Goal: Navigation & Orientation: Find specific page/section

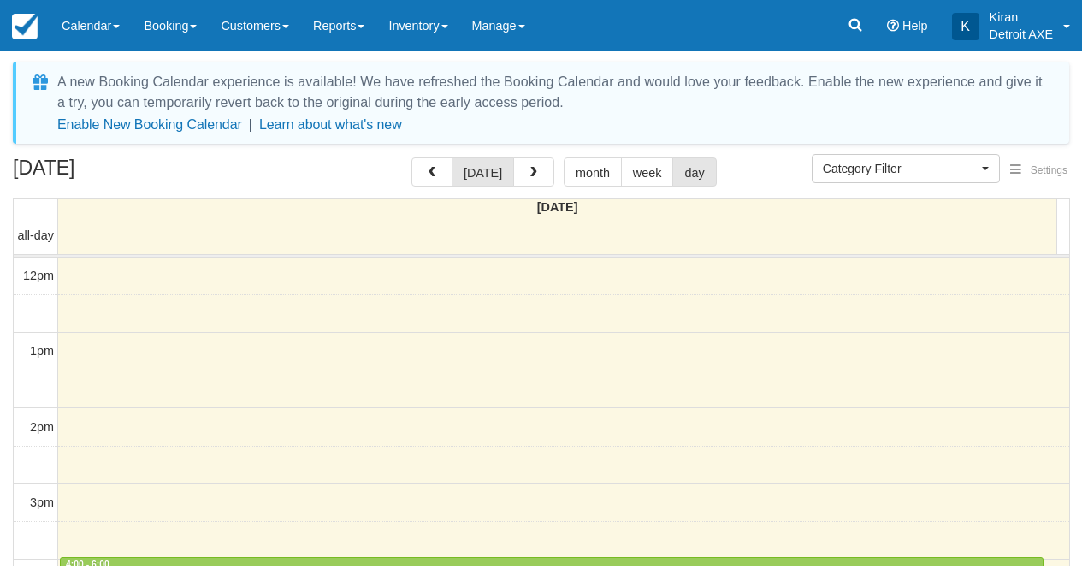
select select
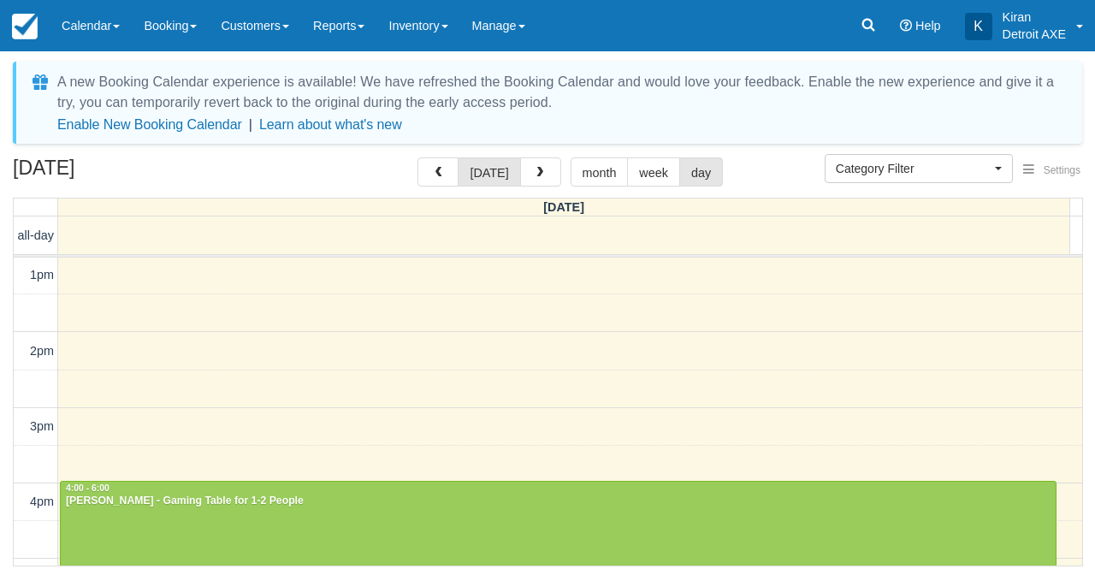
click at [561, 172] on div "today month week day" at bounding box center [569, 171] width 305 height 29
click at [540, 174] on span "button" at bounding box center [540, 173] width 12 height 12
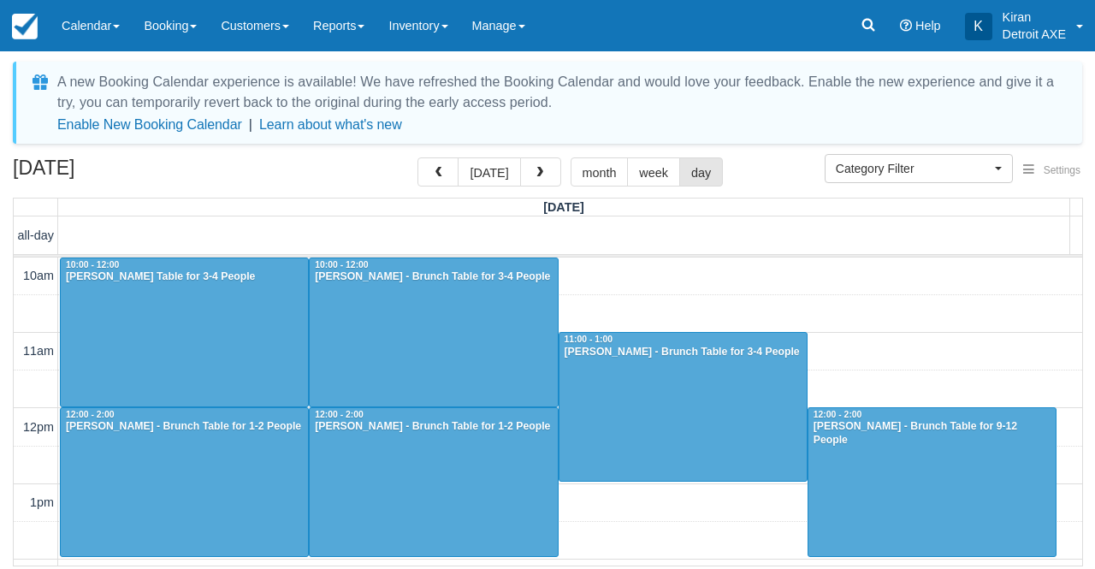
scroll to position [76, 0]
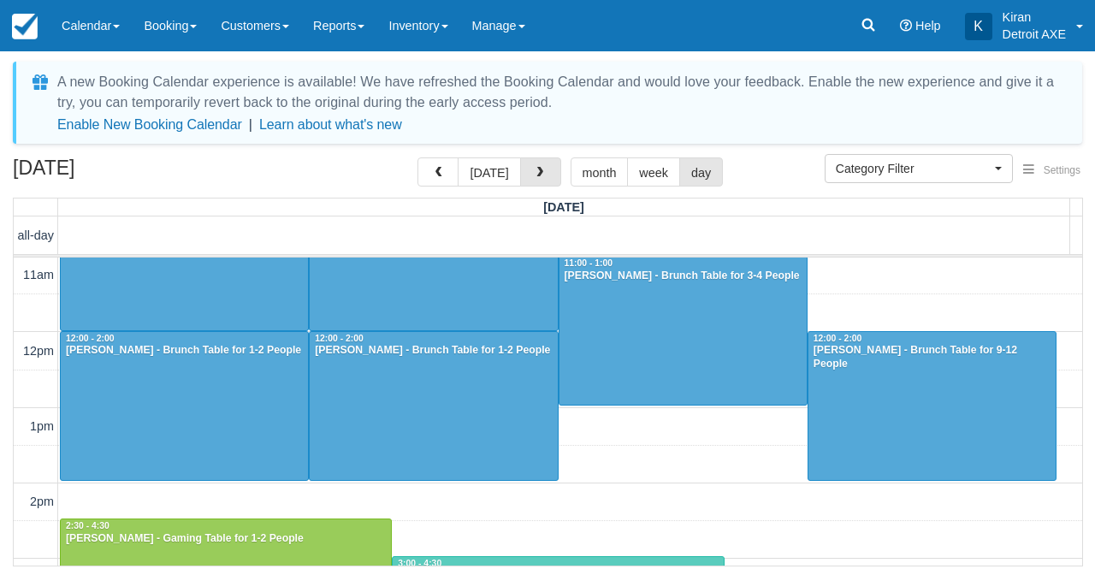
click at [540, 174] on span "button" at bounding box center [540, 173] width 12 height 12
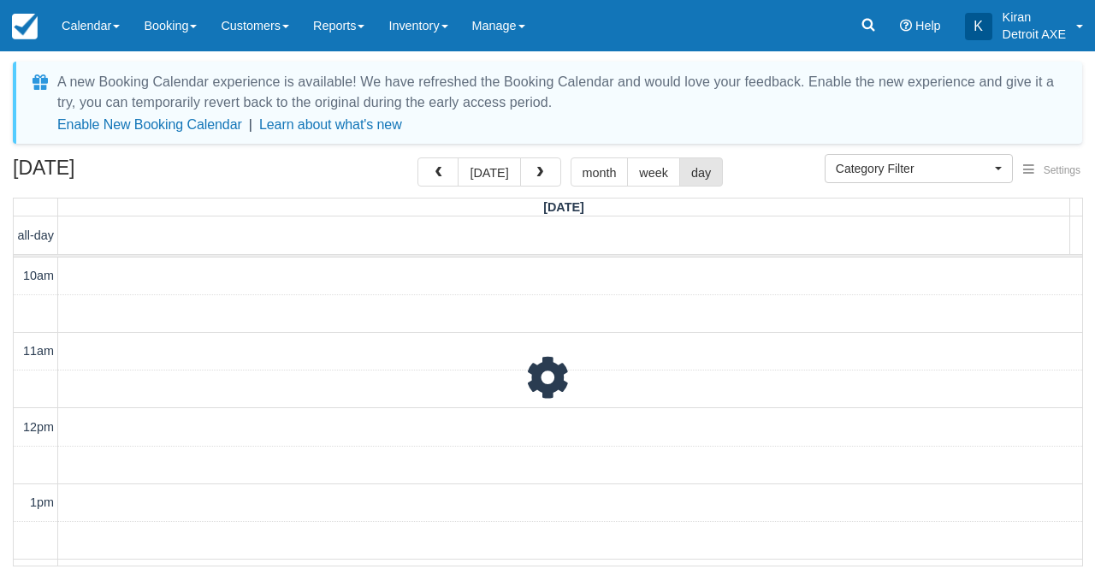
scroll to position [226, 0]
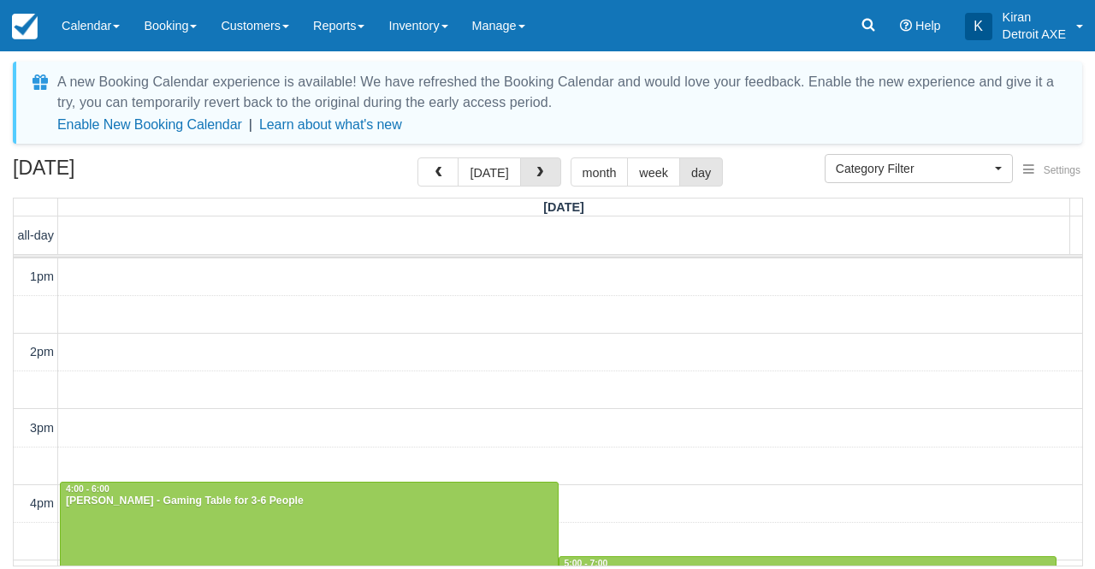
click at [540, 174] on span "button" at bounding box center [540, 173] width 12 height 12
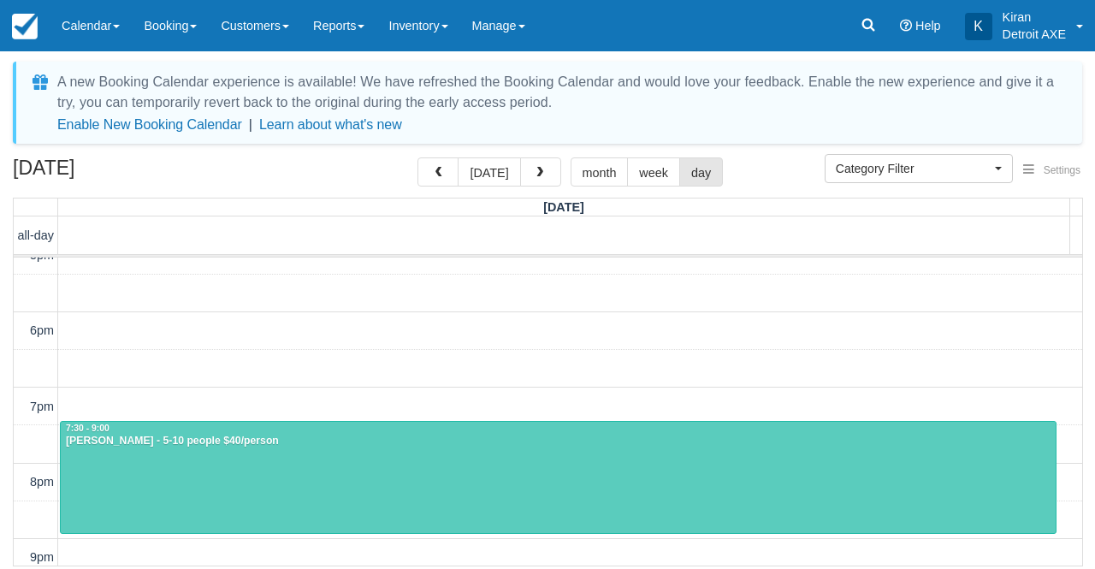
scroll to position [423, 0]
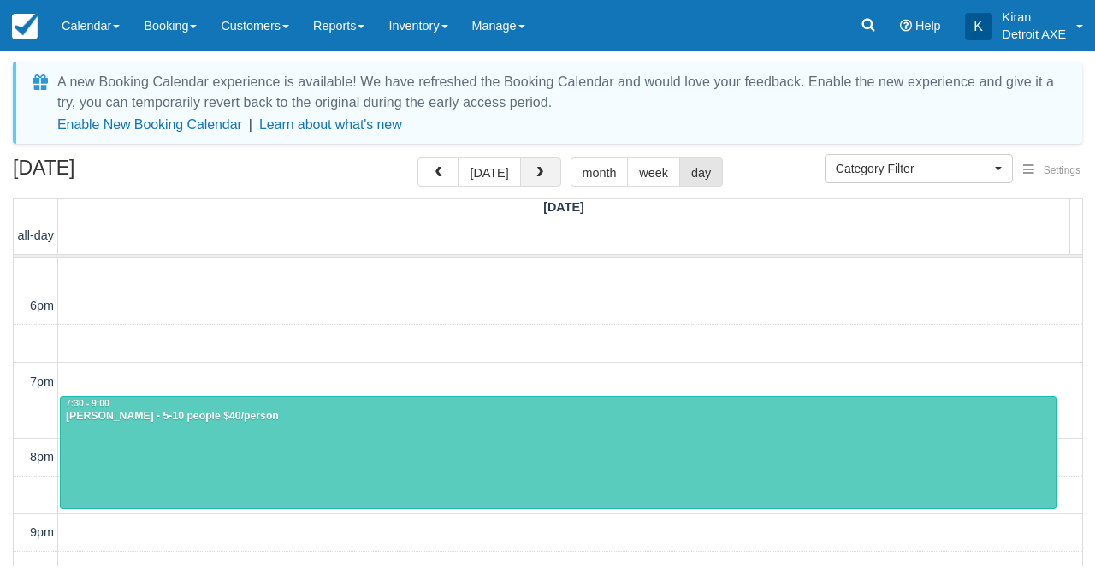
click at [535, 168] on span "button" at bounding box center [540, 173] width 12 height 12
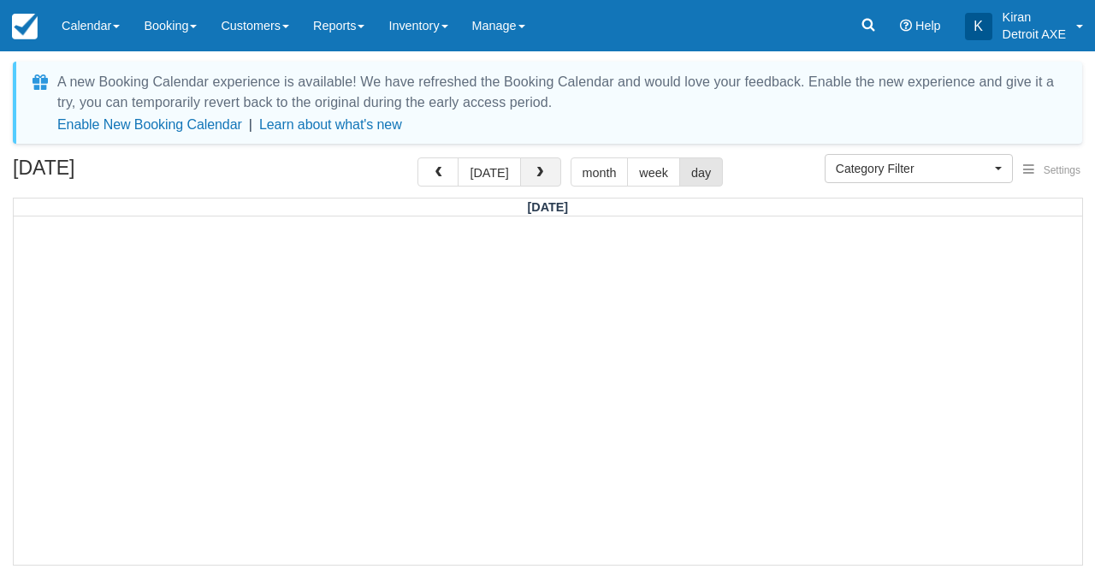
click at [540, 171] on span "button" at bounding box center [540, 173] width 12 height 12
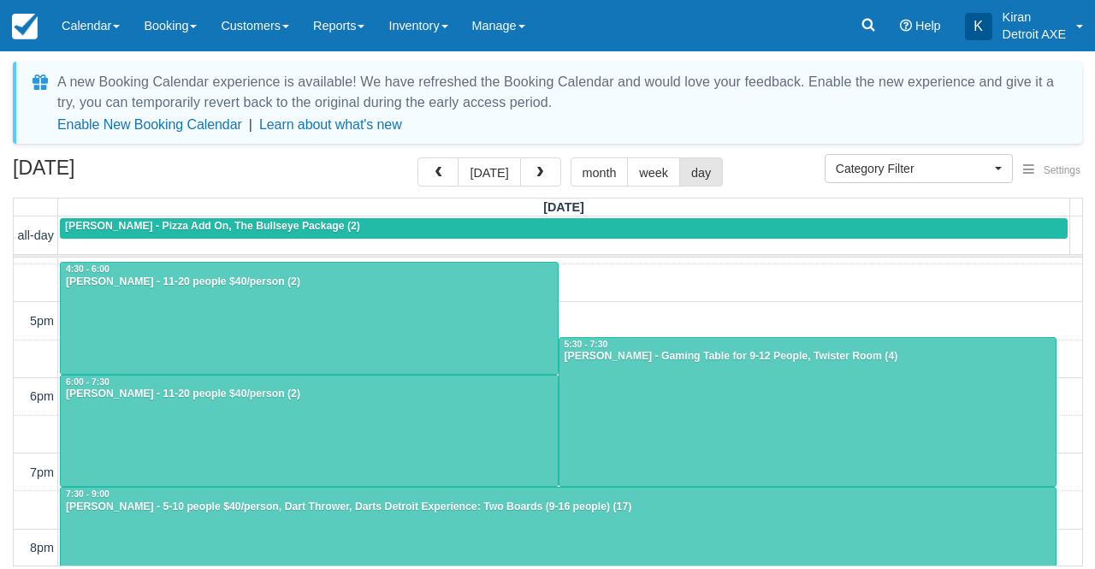
scroll to position [395, 0]
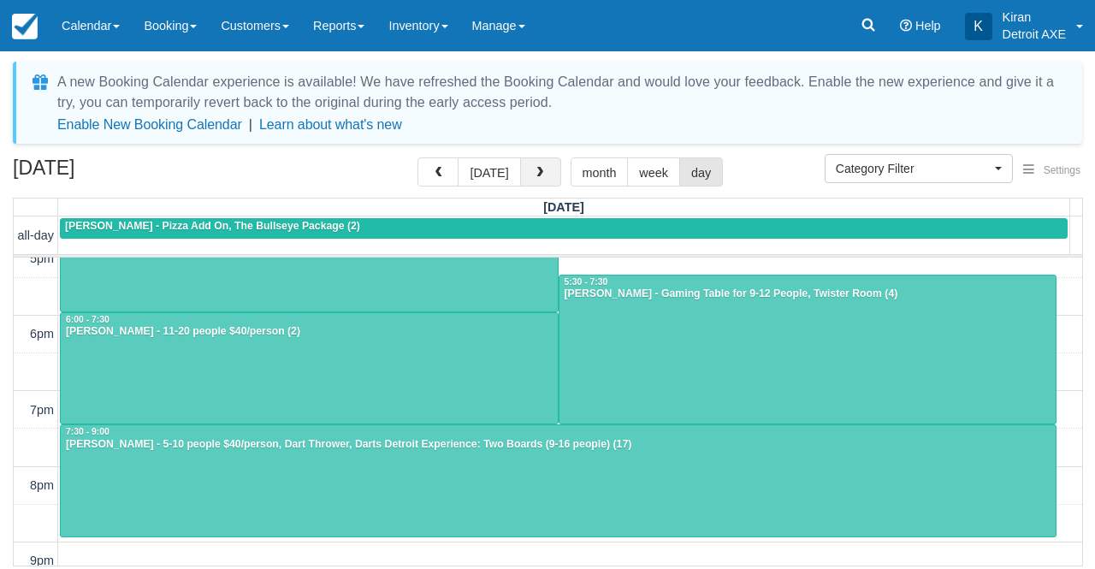
click at [536, 178] on span "button" at bounding box center [540, 173] width 12 height 12
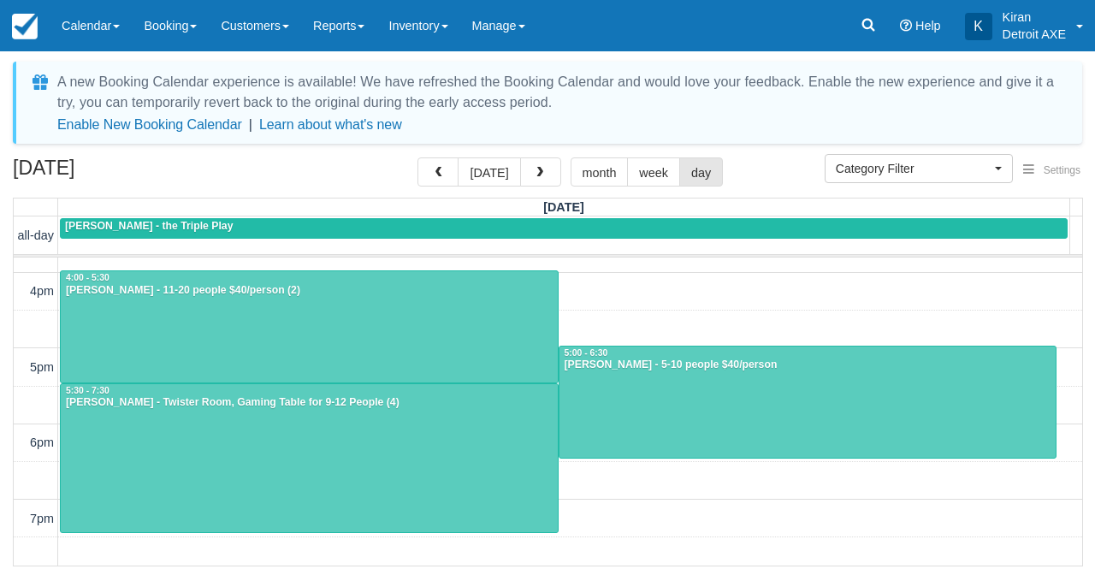
scroll to position [288, 0]
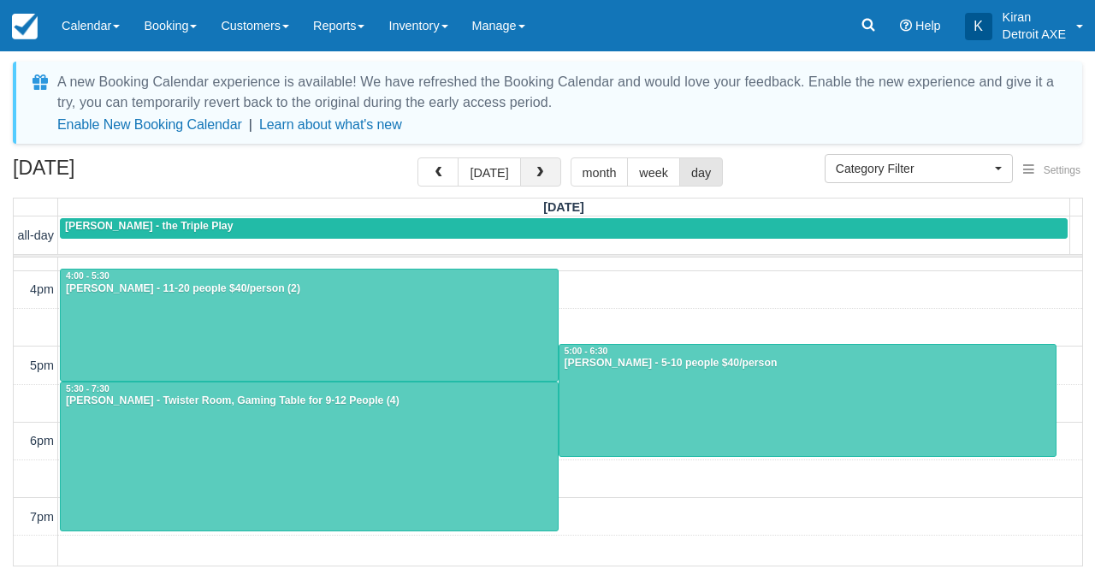
click at [537, 166] on button "button" at bounding box center [540, 171] width 41 height 29
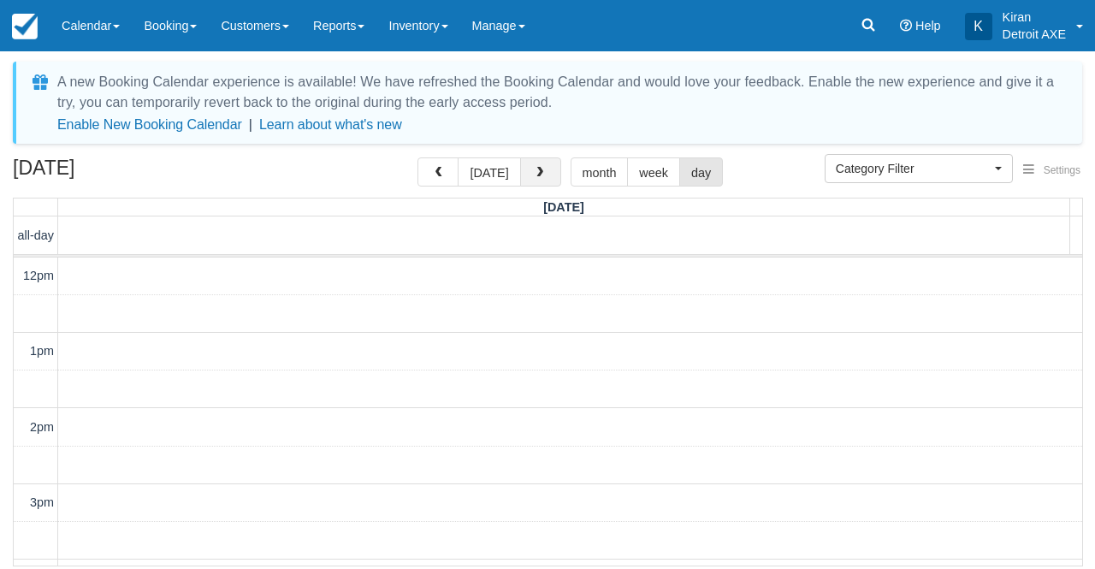
scroll to position [76, 0]
click at [537, 166] on button "button" at bounding box center [540, 171] width 41 height 29
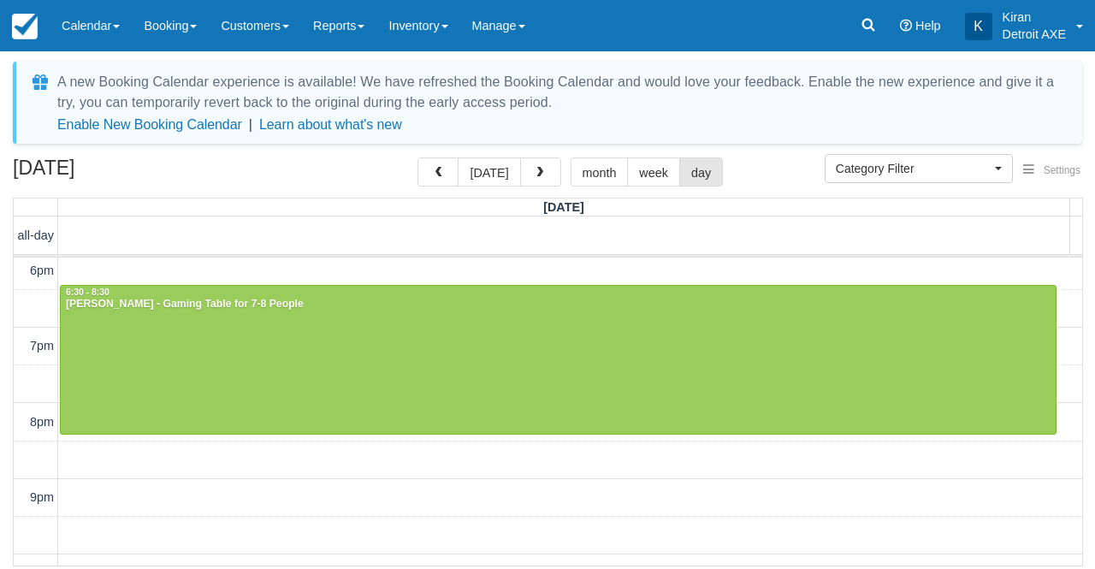
scroll to position [628, 0]
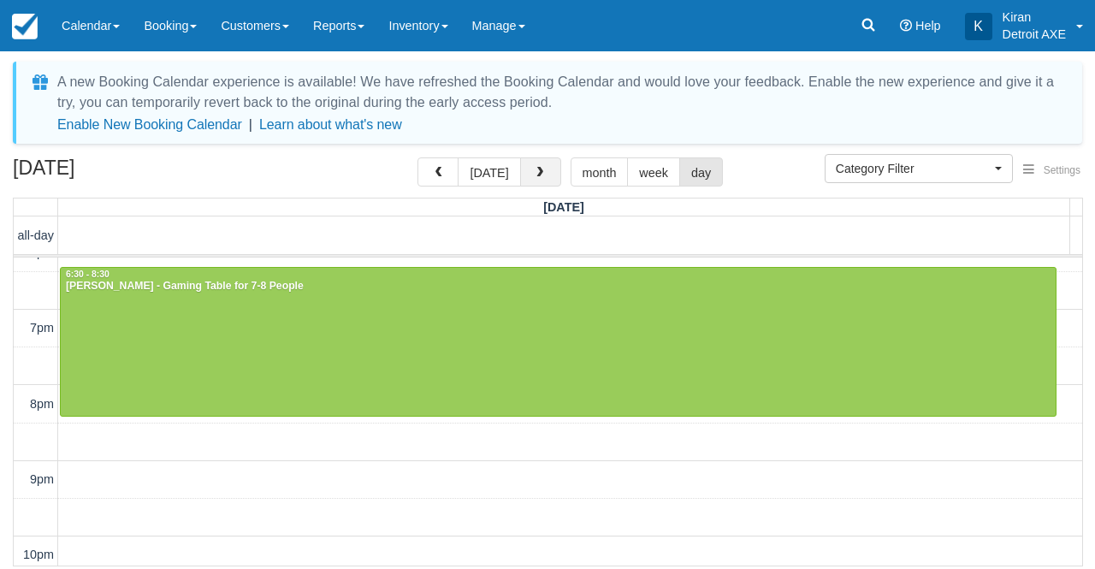
click at [537, 165] on button "button" at bounding box center [540, 171] width 41 height 29
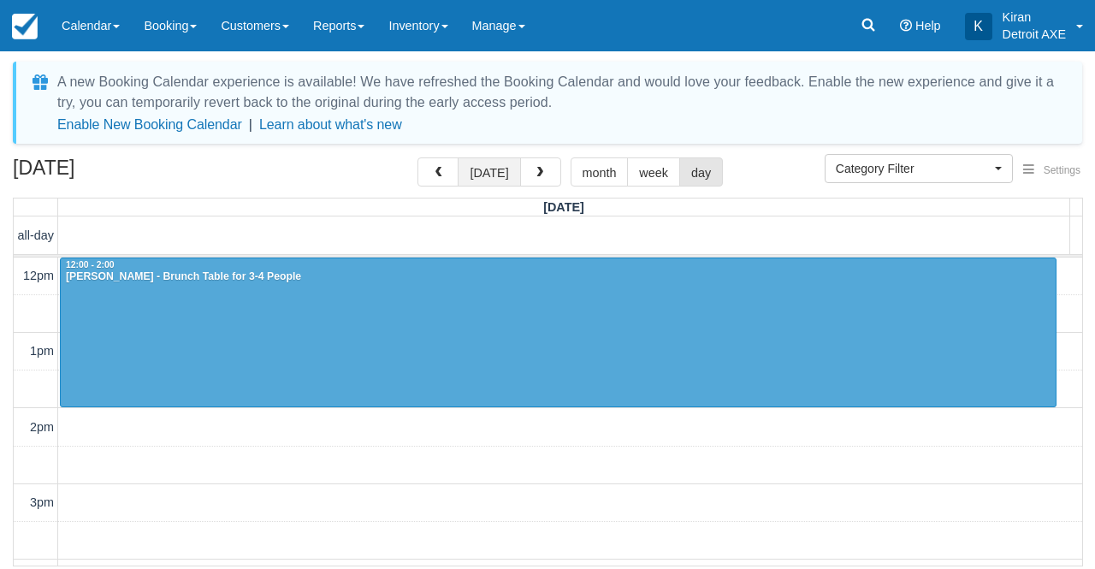
click at [495, 170] on button "today" at bounding box center [489, 171] width 62 height 29
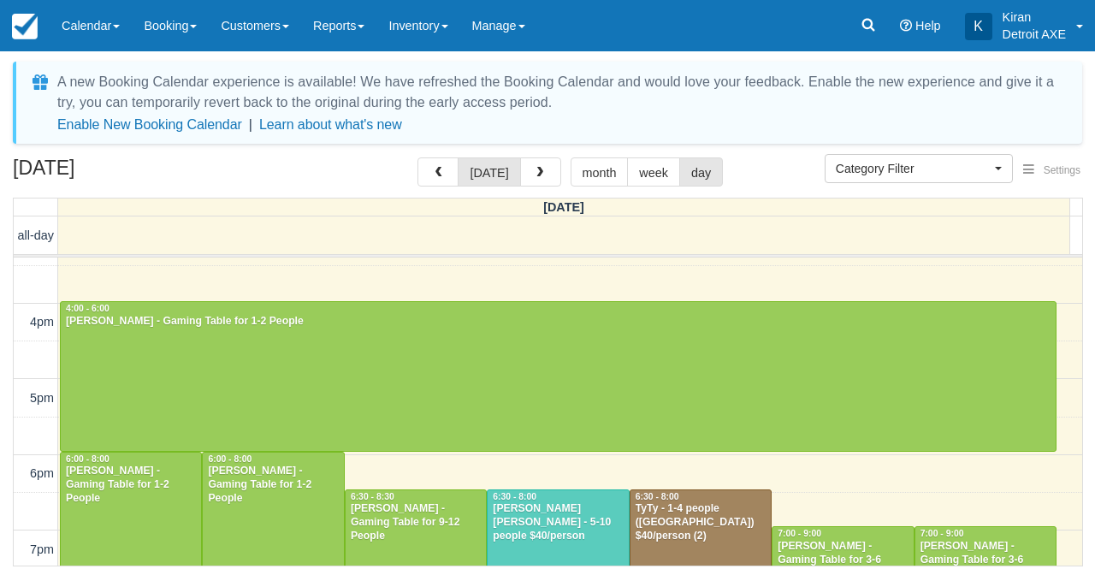
scroll to position [257, 0]
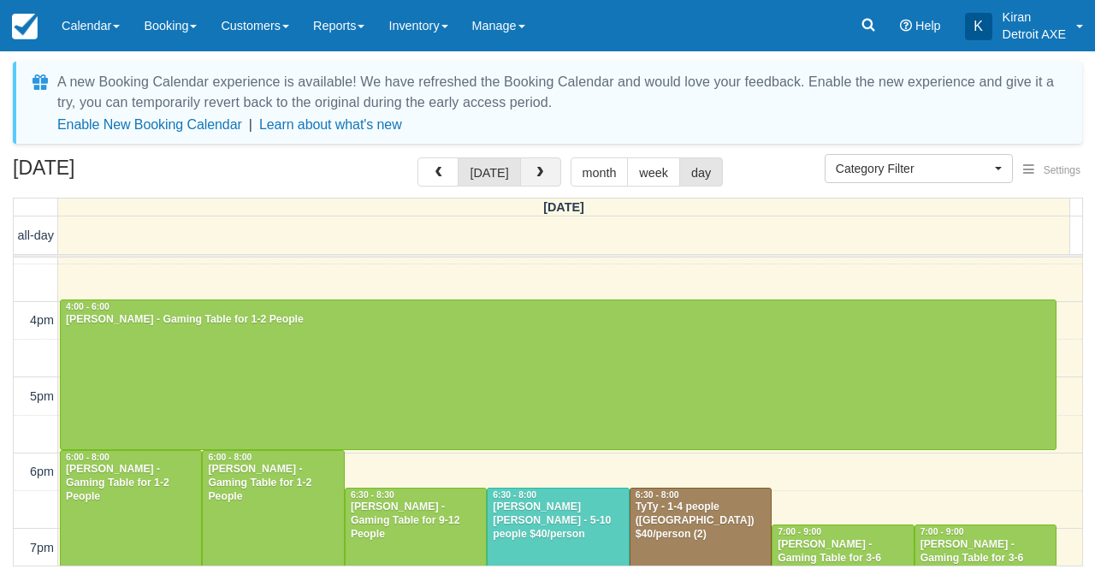
click at [535, 171] on span "button" at bounding box center [540, 173] width 12 height 12
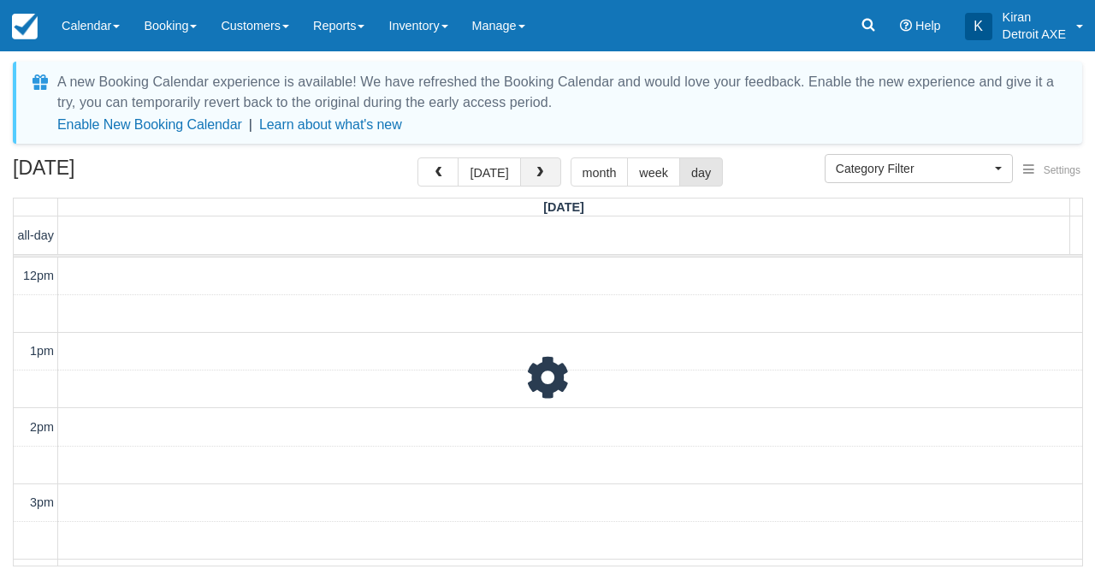
scroll to position [76, 0]
click at [535, 171] on span "button" at bounding box center [540, 173] width 12 height 12
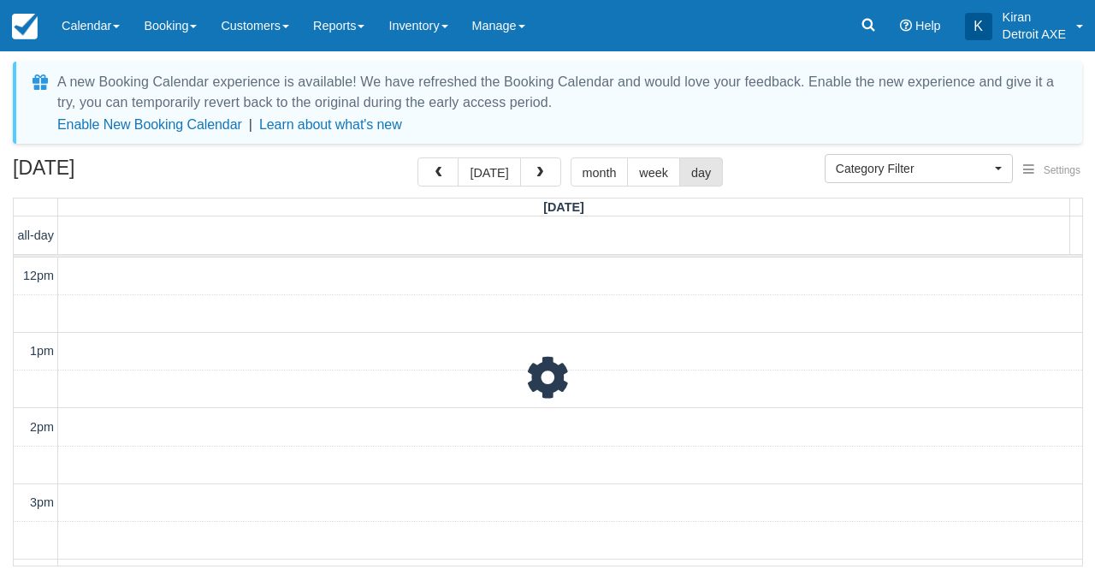
click at [535, 171] on span "button" at bounding box center [540, 173] width 12 height 12
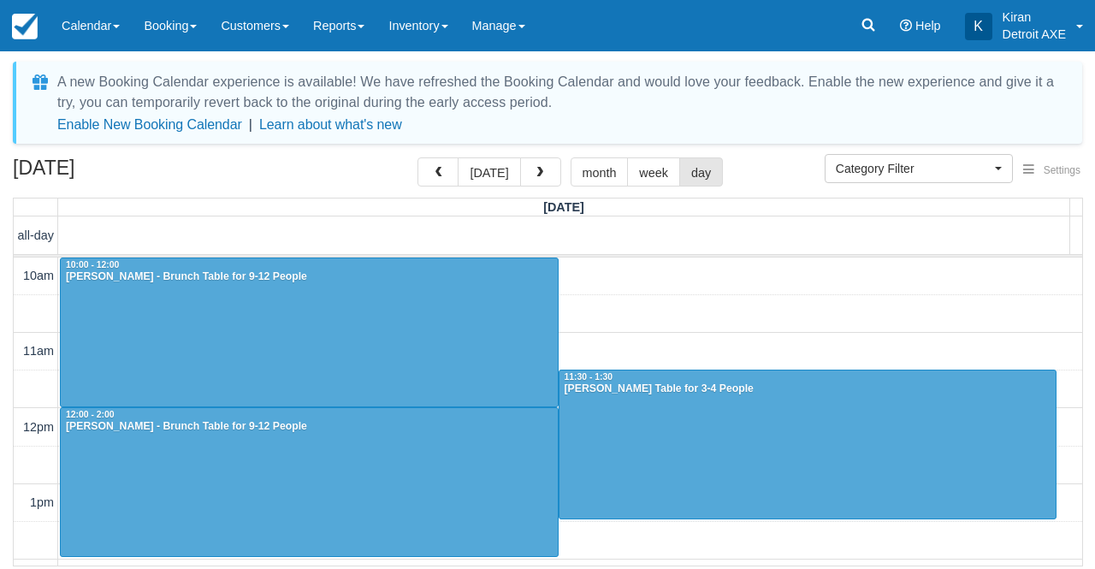
click at [535, 171] on span "button" at bounding box center [540, 173] width 12 height 12
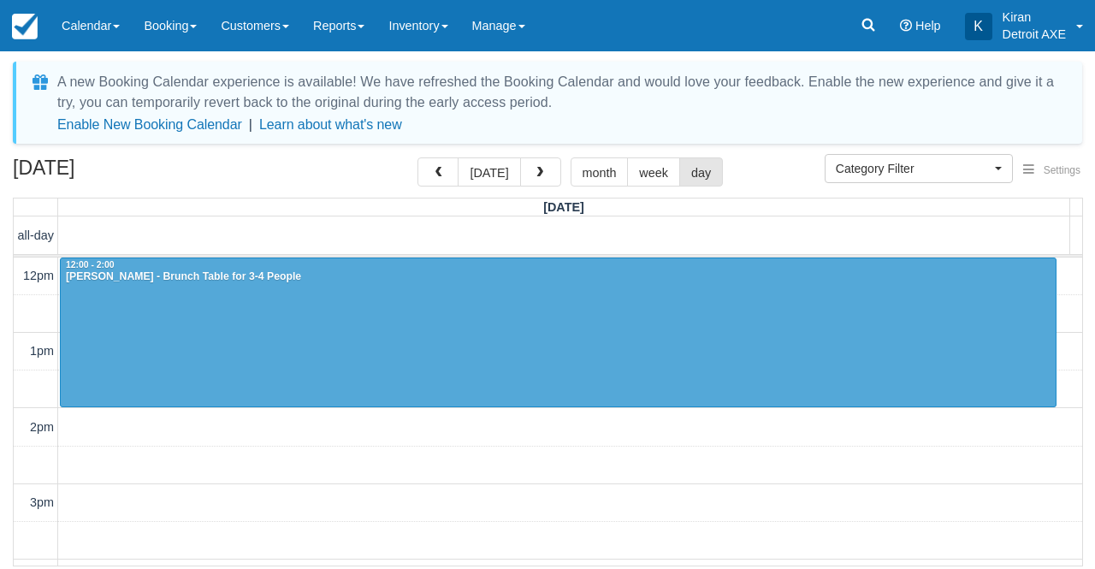
scroll to position [226, 0]
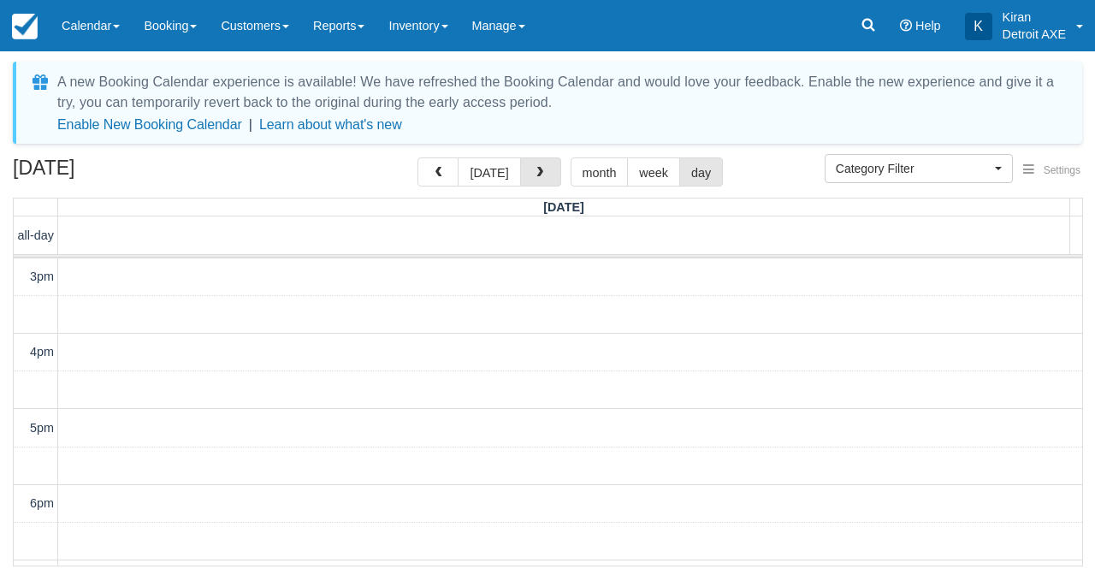
click at [535, 171] on span "button" at bounding box center [540, 173] width 12 height 12
click at [444, 173] on span "button" at bounding box center [438, 173] width 12 height 12
